Goal: Transaction & Acquisition: Purchase product/service

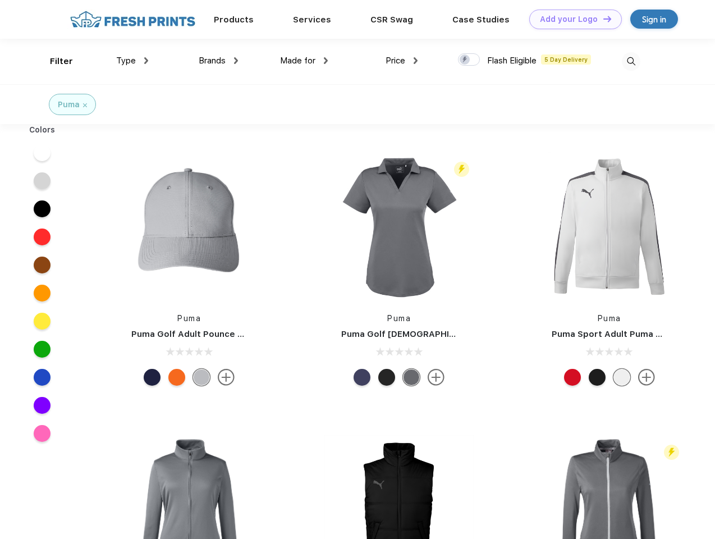
scroll to position [1, 0]
click at [572, 19] on link "Add your Logo Design Tool" at bounding box center [575, 20] width 93 height 20
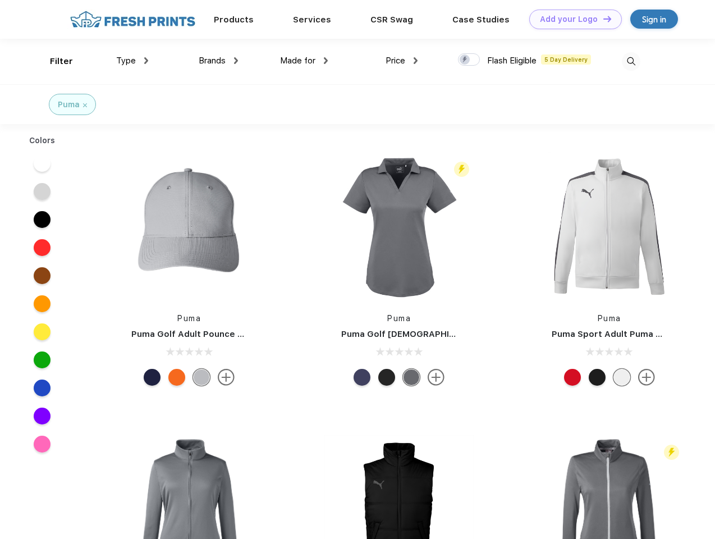
click at [0, 0] on div "Design Tool" at bounding box center [0, 0] width 0 height 0
click at [602, 19] on link "Add your Logo Design Tool" at bounding box center [575, 20] width 93 height 20
click at [54, 61] on div "Filter" at bounding box center [61, 61] width 23 height 13
click at [133, 61] on span "Type" at bounding box center [126, 61] width 20 height 10
click at [218, 61] on span "Brands" at bounding box center [212, 61] width 27 height 10
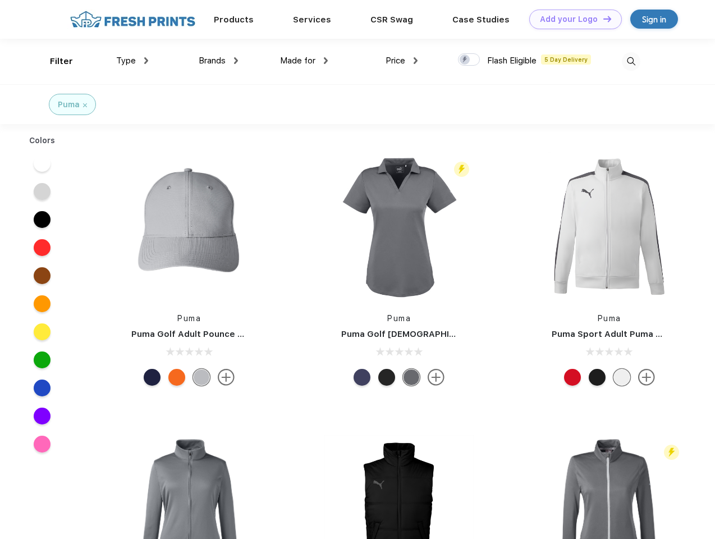
click at [304, 61] on span "Made for" at bounding box center [297, 61] width 35 height 10
click at [402, 61] on span "Price" at bounding box center [396, 61] width 20 height 10
click at [469, 60] on div at bounding box center [469, 59] width 22 height 12
click at [465, 60] on input "checkbox" at bounding box center [461, 56] width 7 height 7
click at [631, 61] on img at bounding box center [631, 61] width 19 height 19
